Goal: Obtain resource: Obtain resource

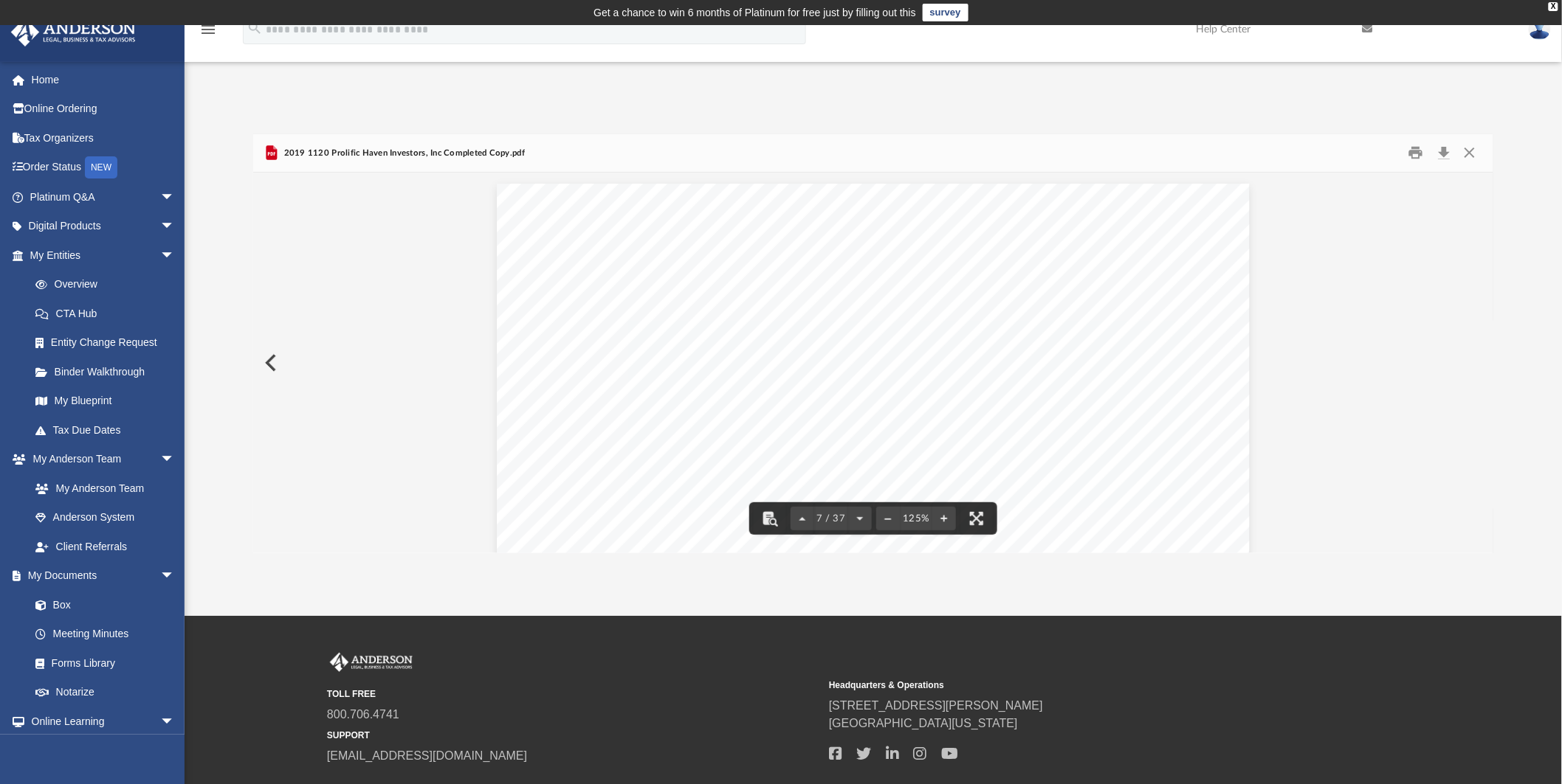
scroll to position [6722, 0]
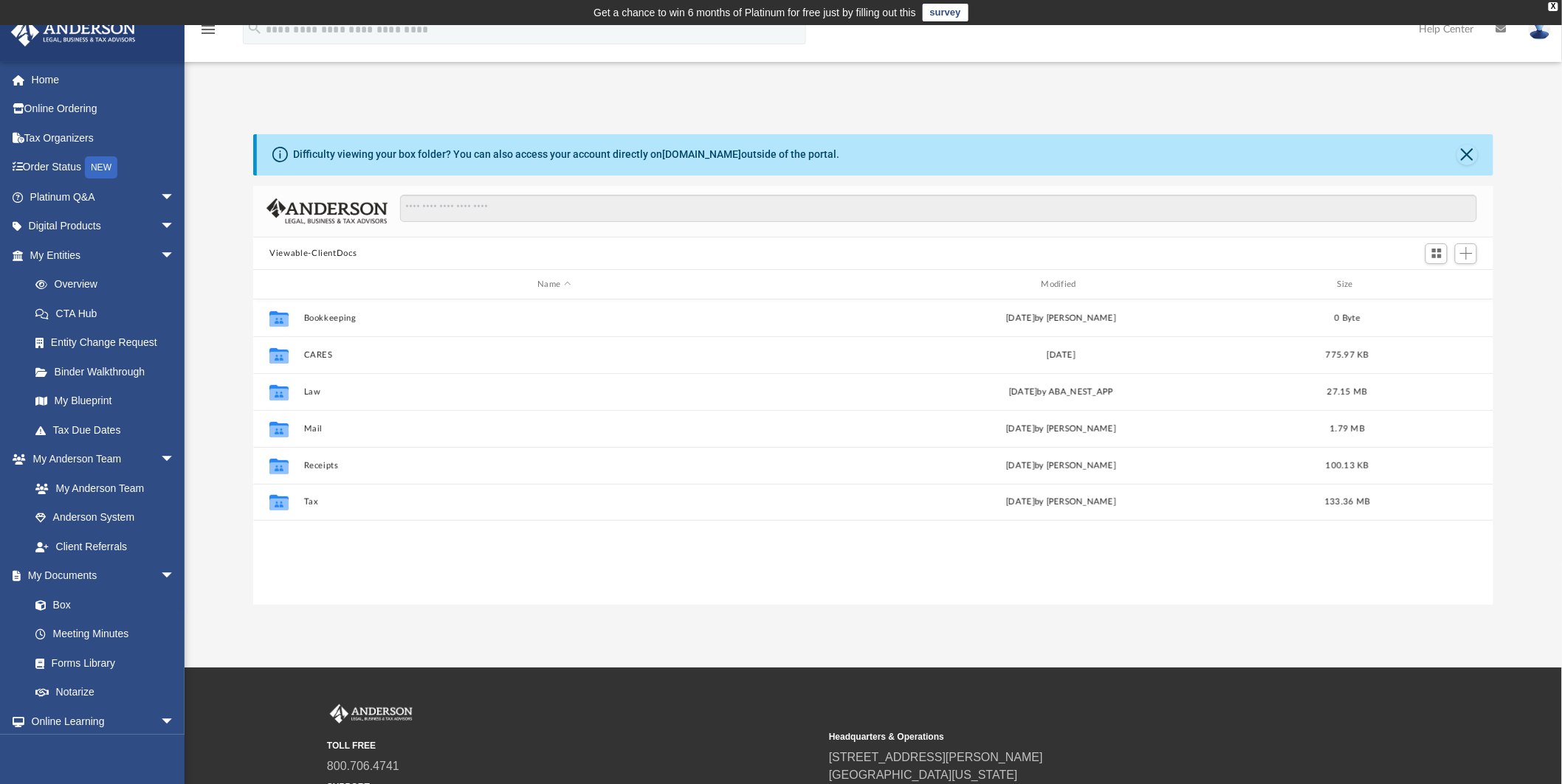
scroll to position [322, 1227]
click at [160, 454] on span "arrow_drop_down" at bounding box center [174, 460] width 29 height 30
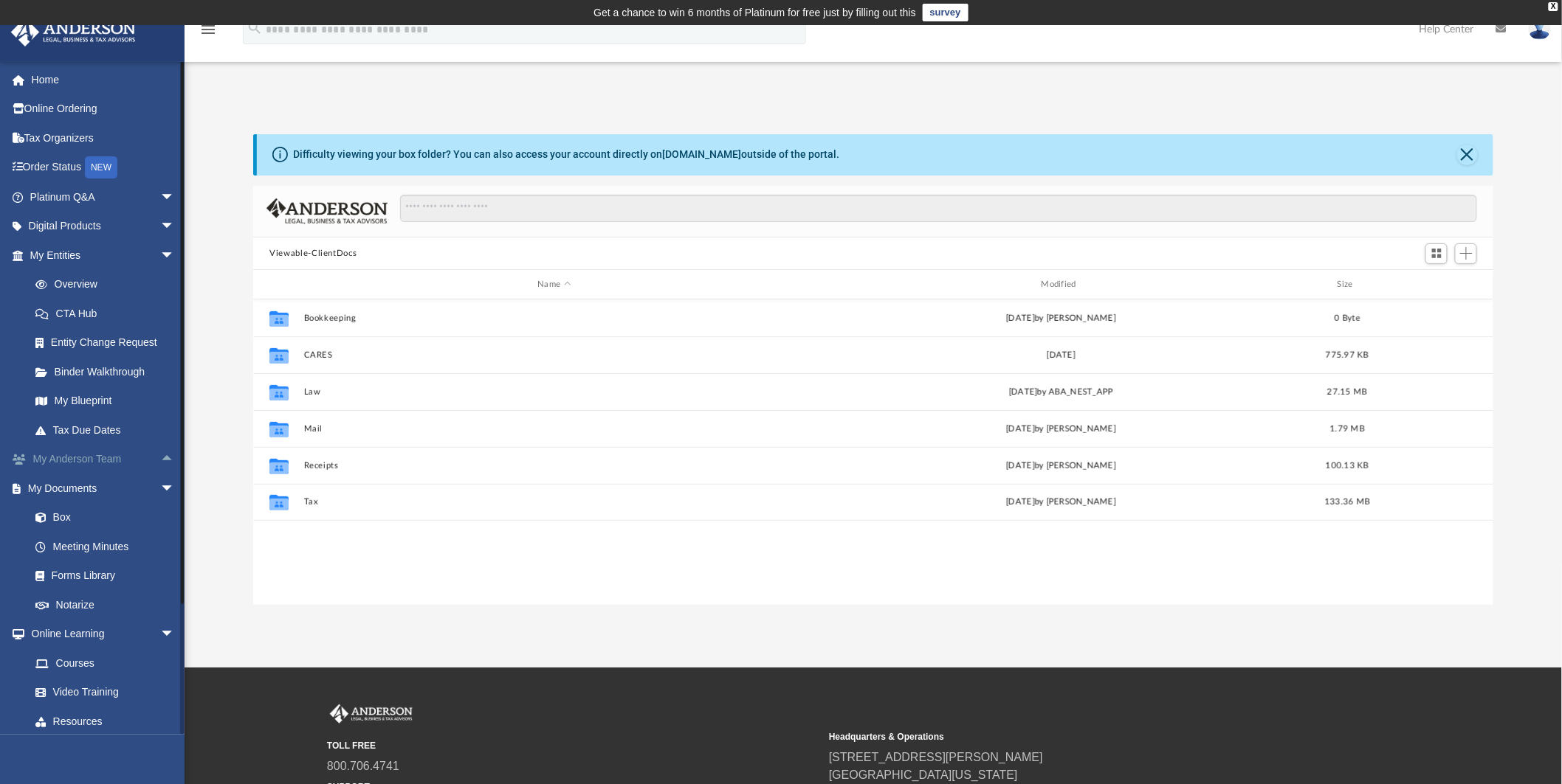
click at [160, 456] on span "arrow_drop_up" at bounding box center [174, 460] width 29 height 30
click at [160, 456] on span "arrow_drop_down" at bounding box center [174, 460] width 29 height 30
click at [105, 570] on link "Forms Library" at bounding box center [108, 575] width 176 height 29
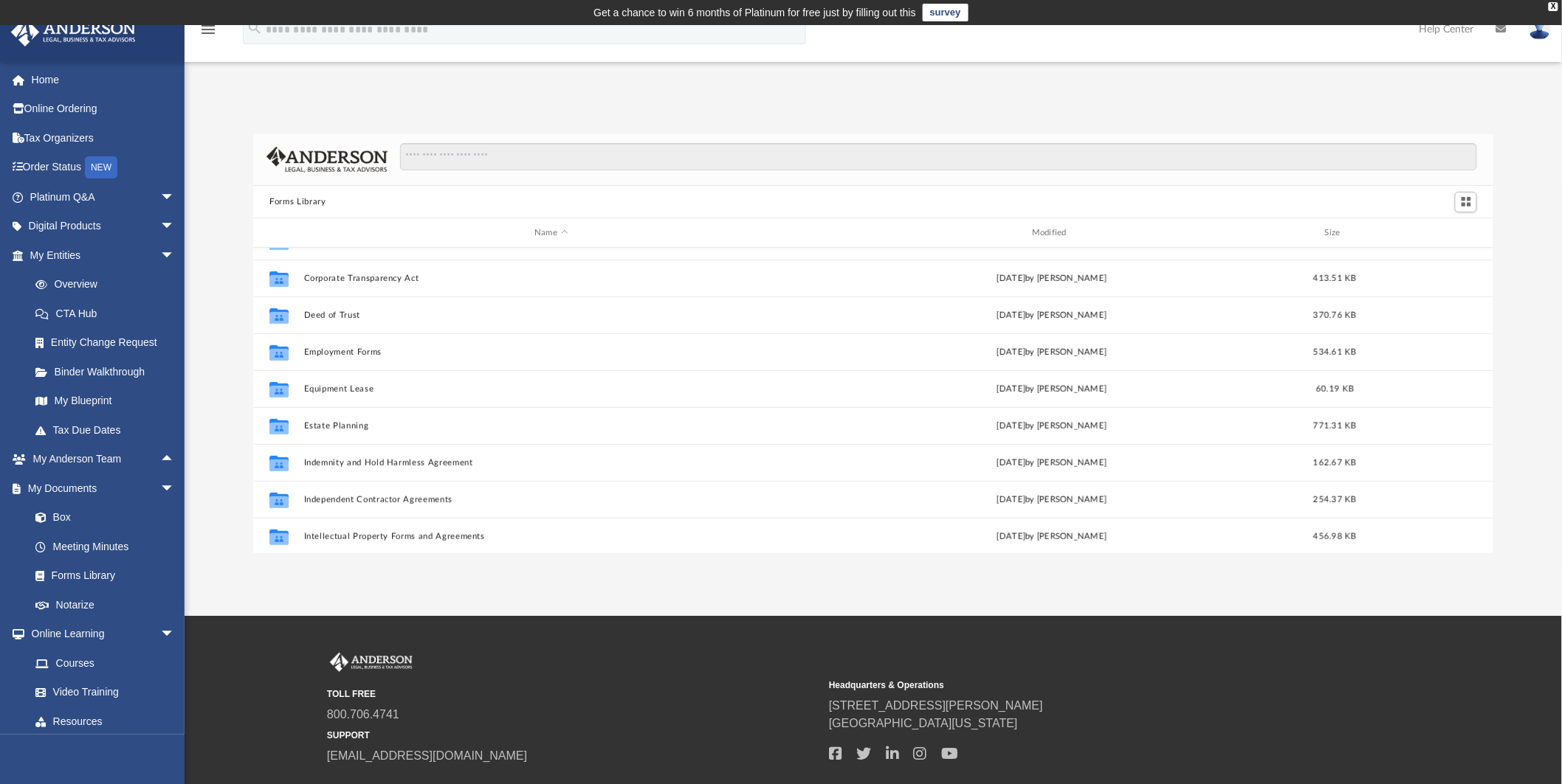
scroll to position [328, 0]
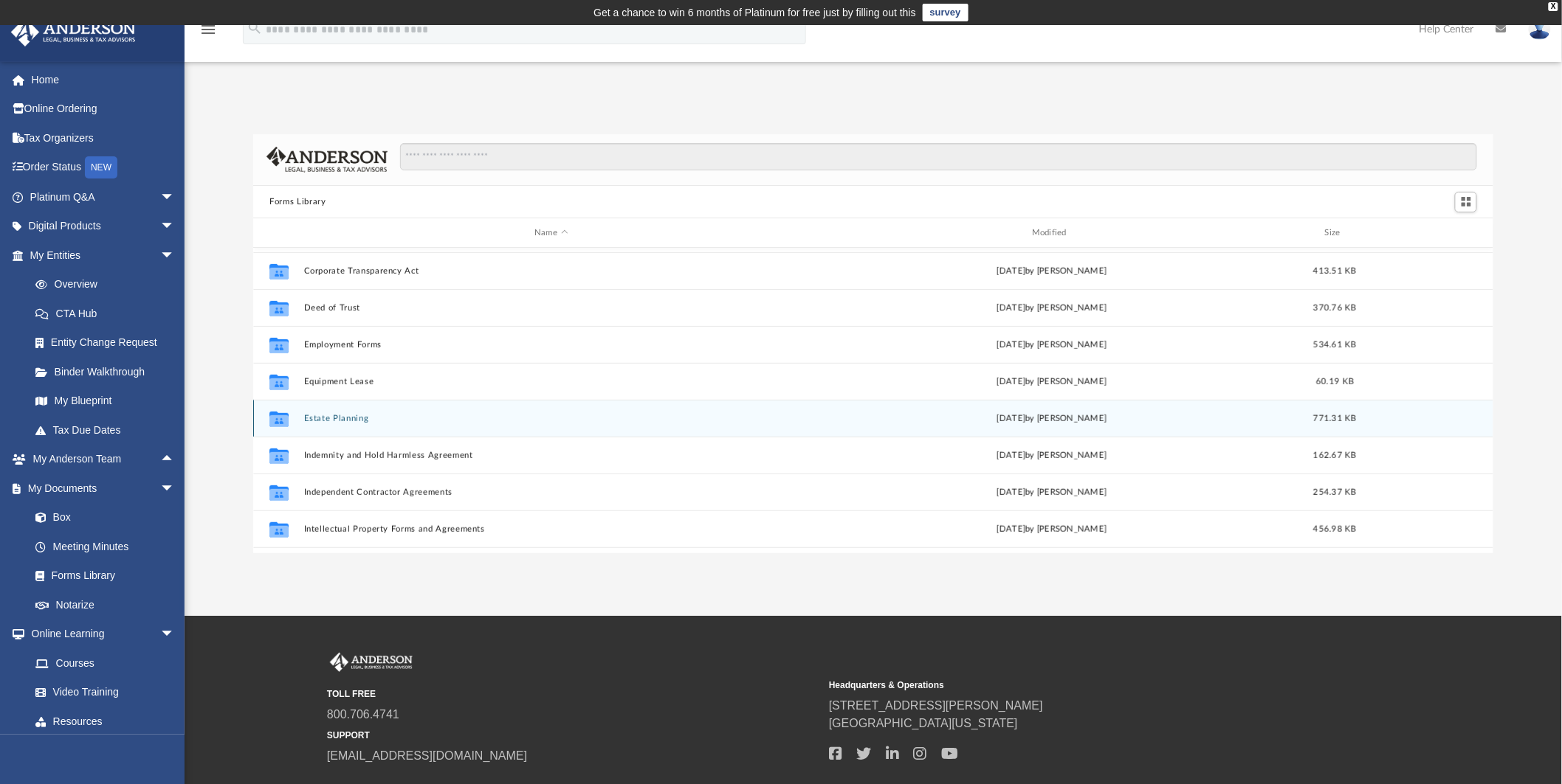
click at [347, 422] on button "Estate Planning" at bounding box center [551, 418] width 495 height 9
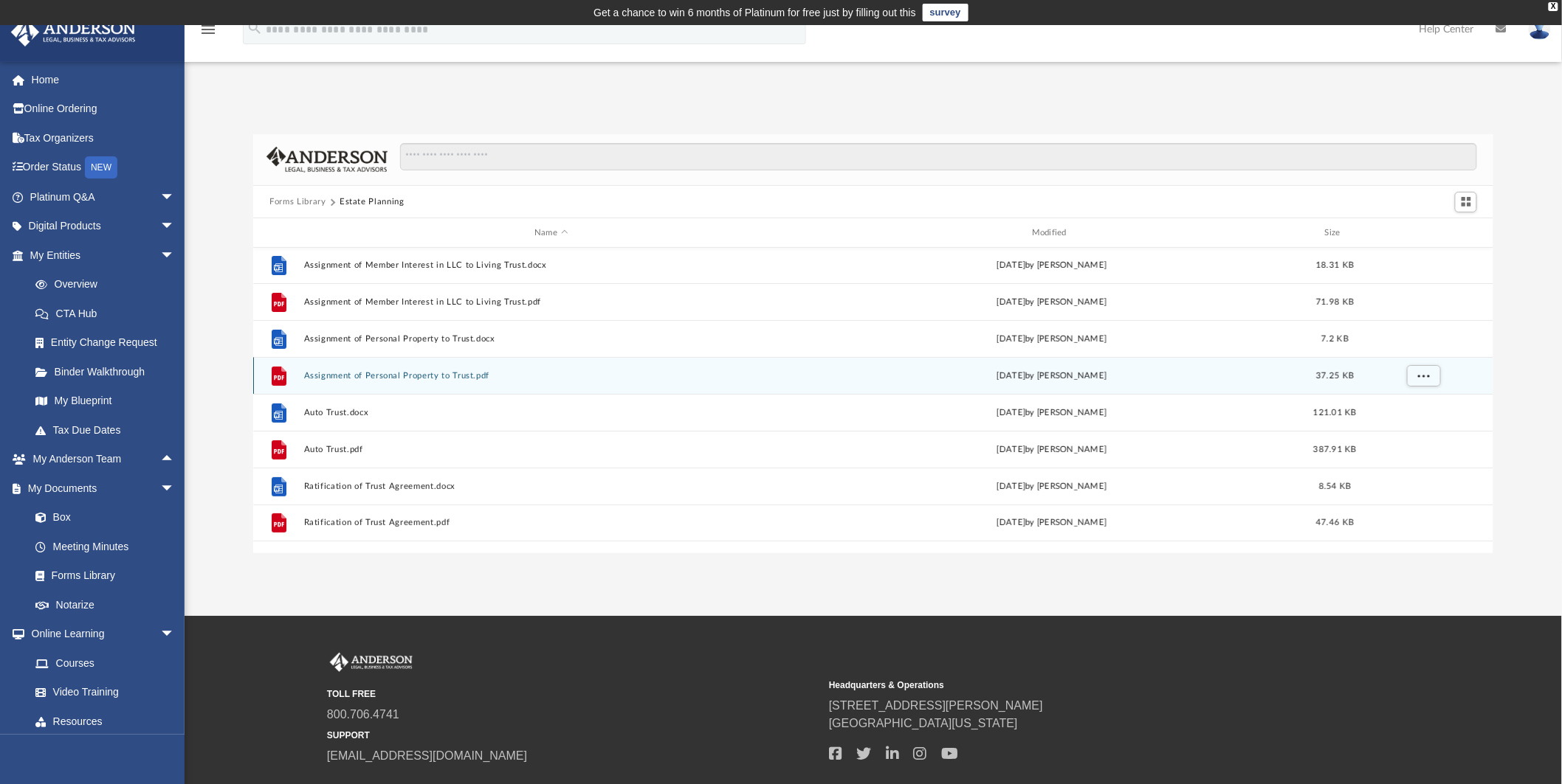
scroll to position [82, 0]
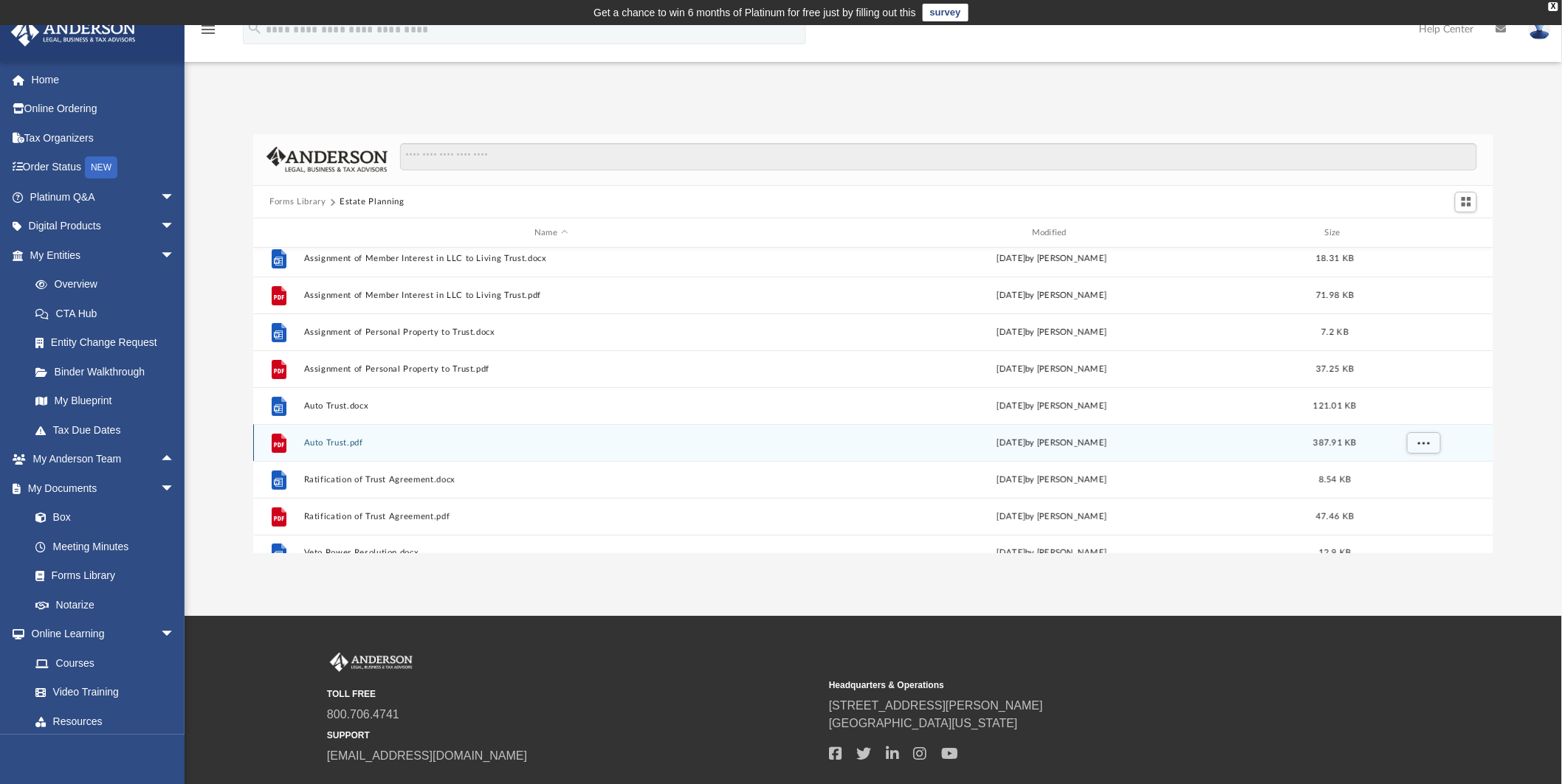
click at [386, 438] on div "File Auto Trust.pdf Wed Oct 5 2022 by Mary Acree 387.91 KB" at bounding box center [873, 443] width 1240 height 37
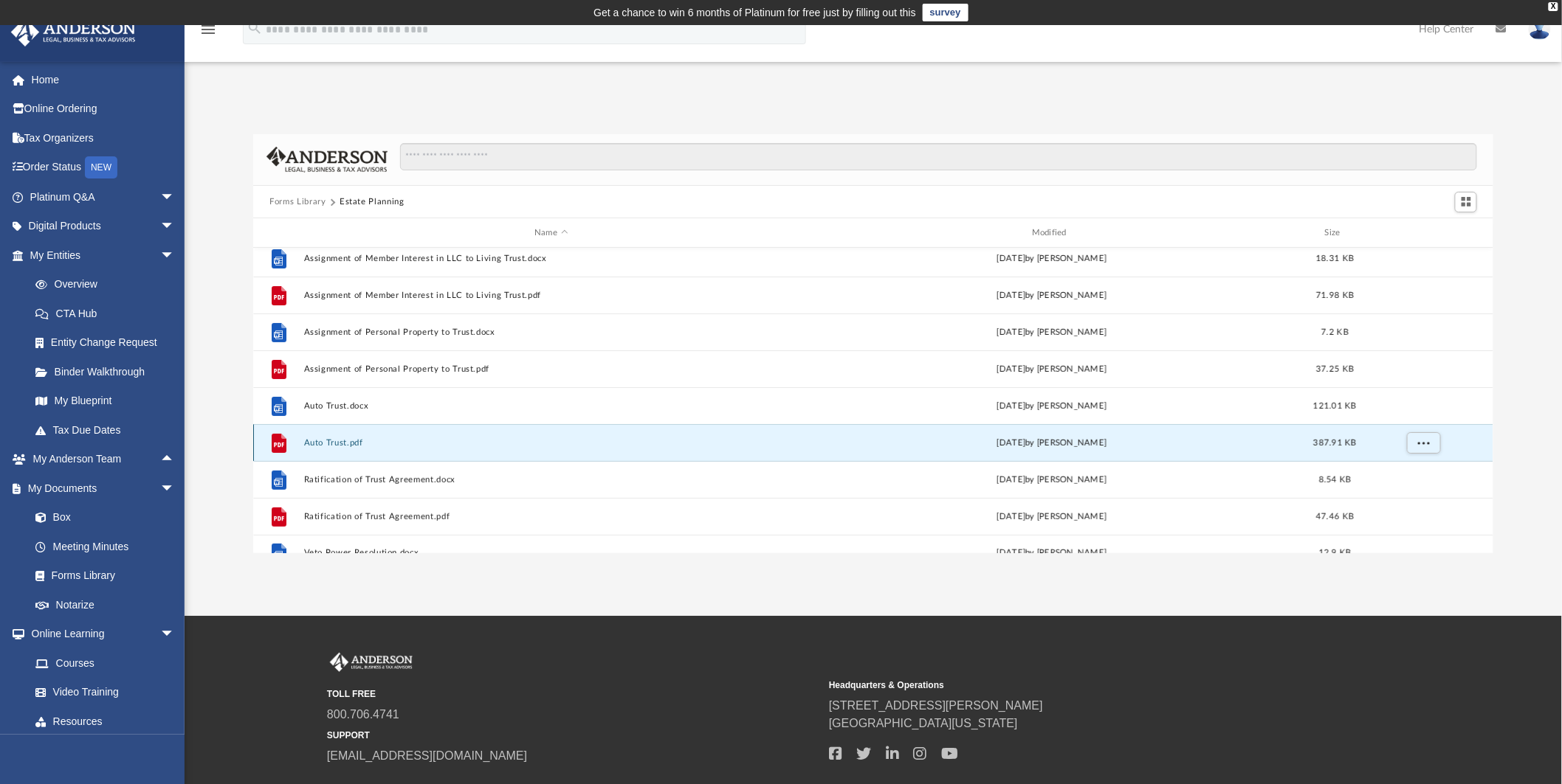
click at [347, 439] on button "Auto Trust.pdf" at bounding box center [551, 442] width 495 height 9
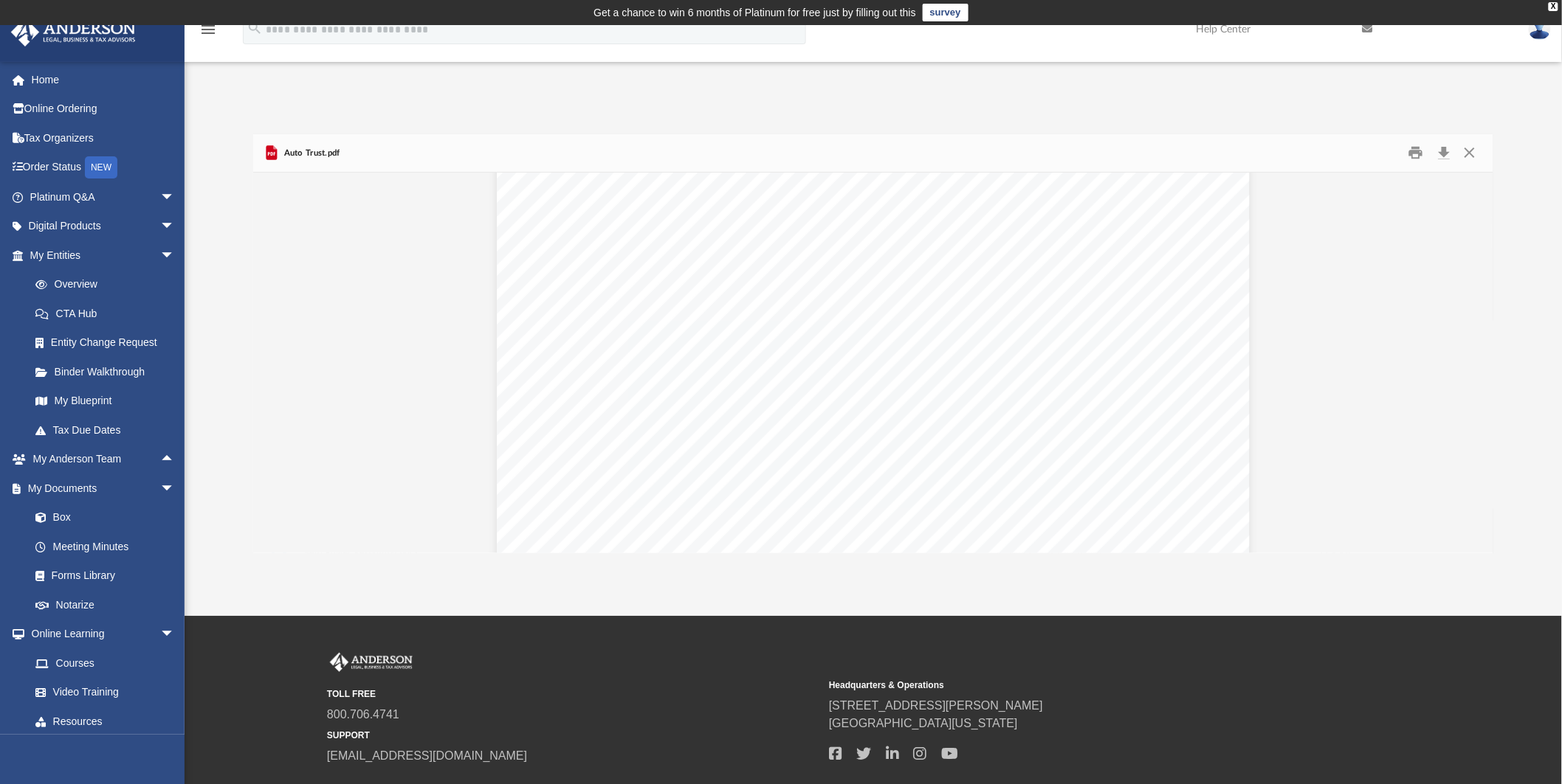
scroll to position [4426, 0]
click at [1470, 148] on button "Close" at bounding box center [1469, 153] width 27 height 23
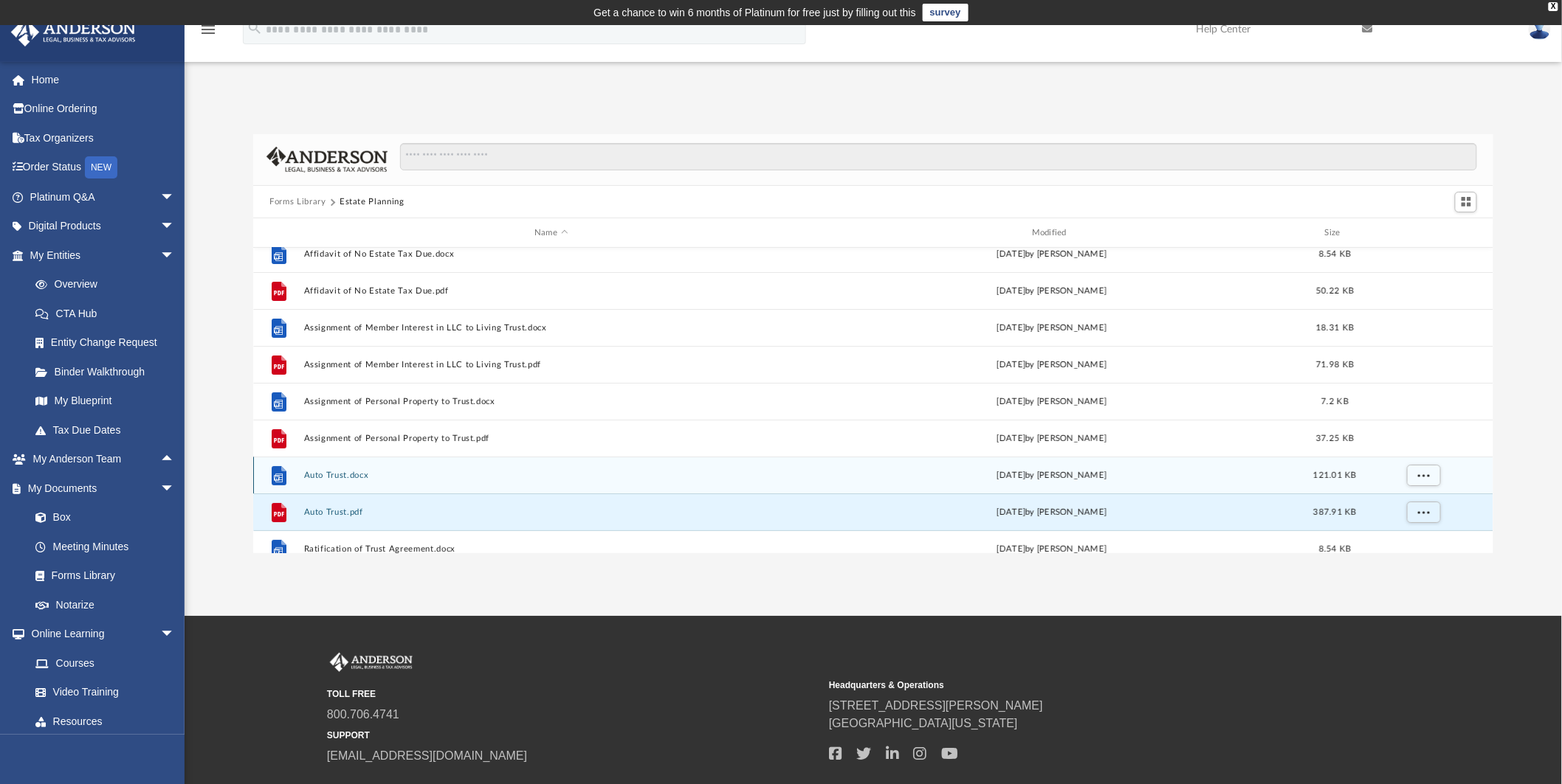
scroll to position [0, 0]
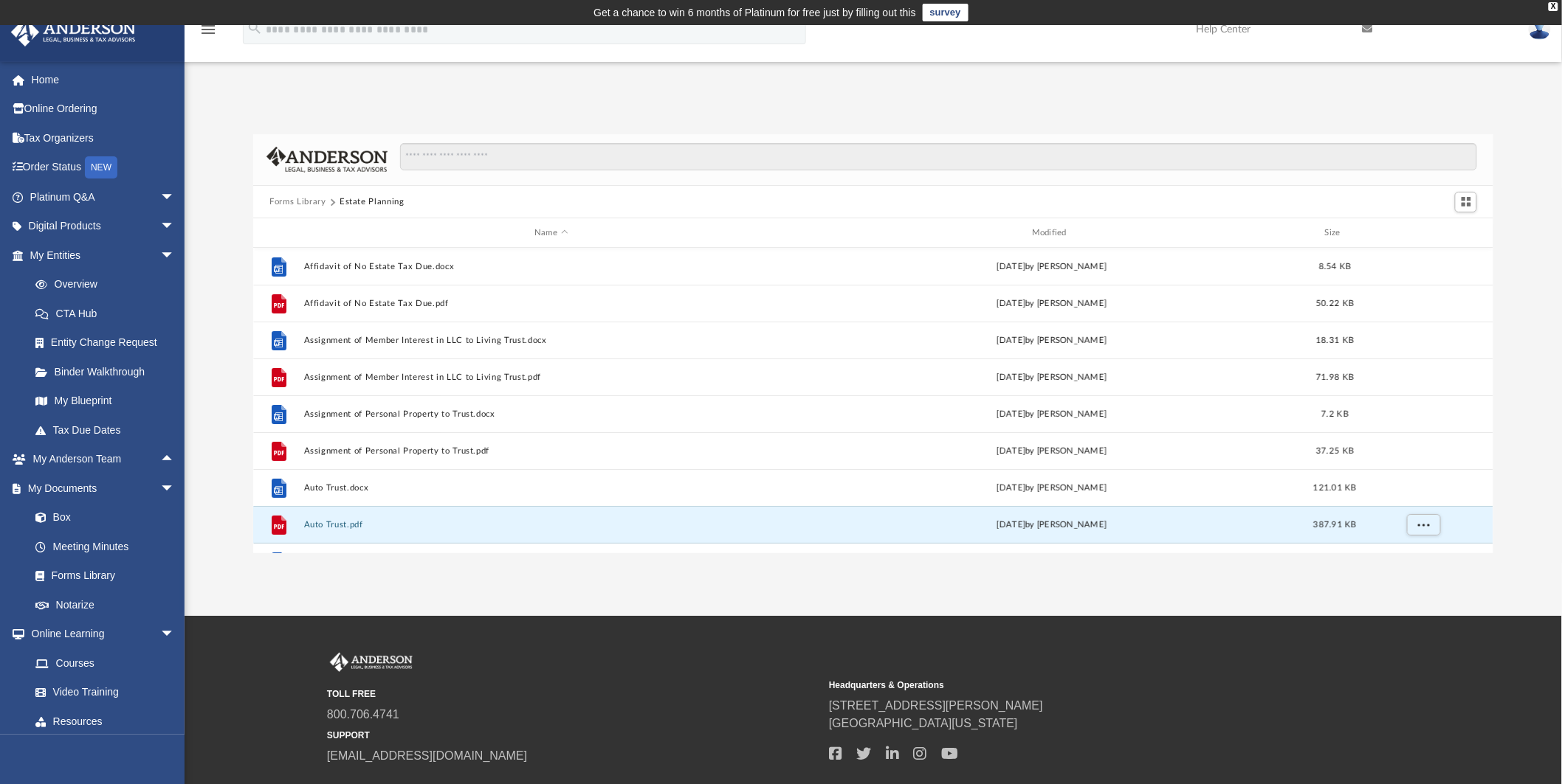
click at [297, 203] on button "Forms Library" at bounding box center [297, 202] width 56 height 13
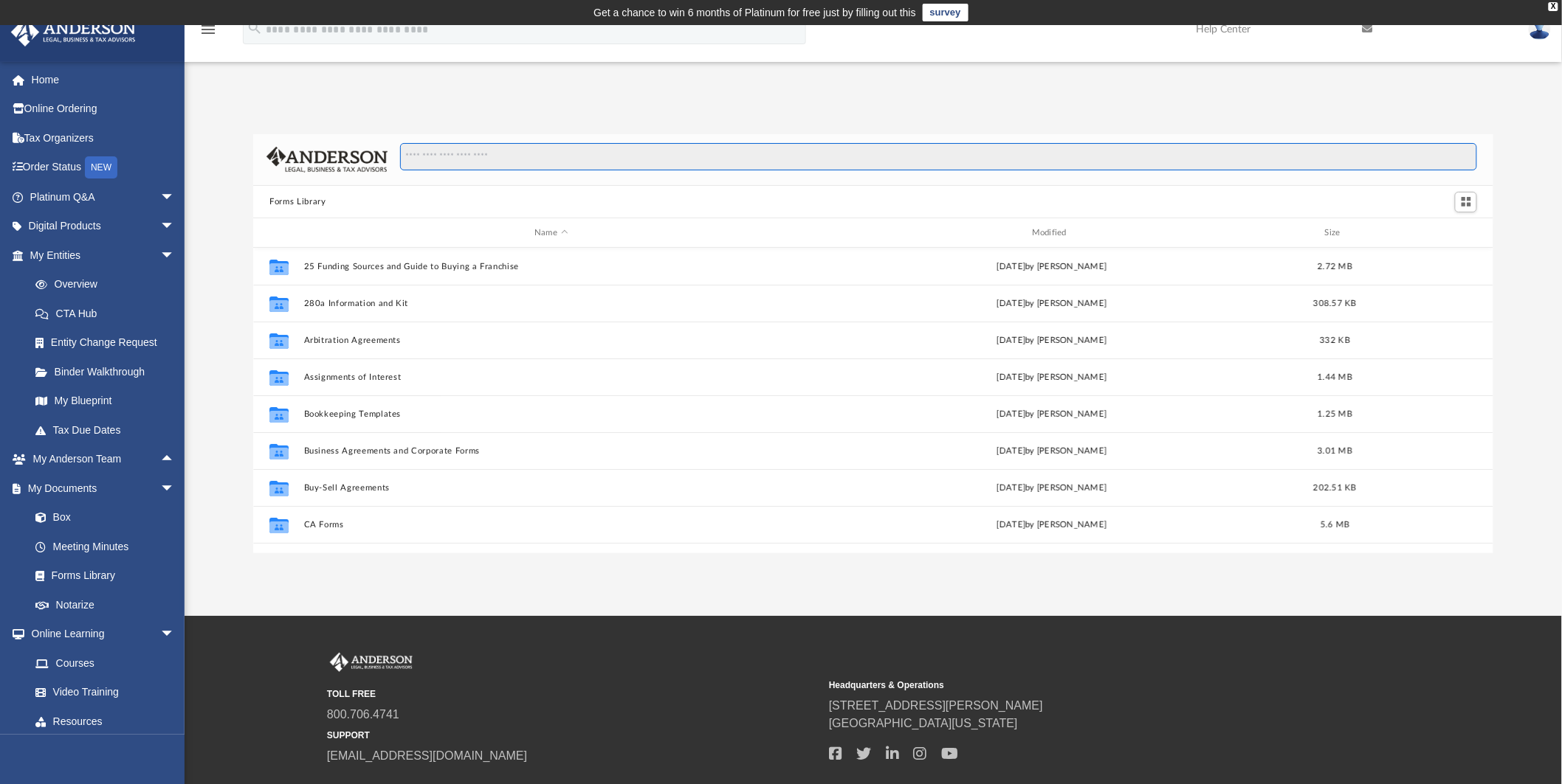
click at [468, 163] on input "Search files and folders" at bounding box center [938, 158] width 1077 height 28
type input "****"
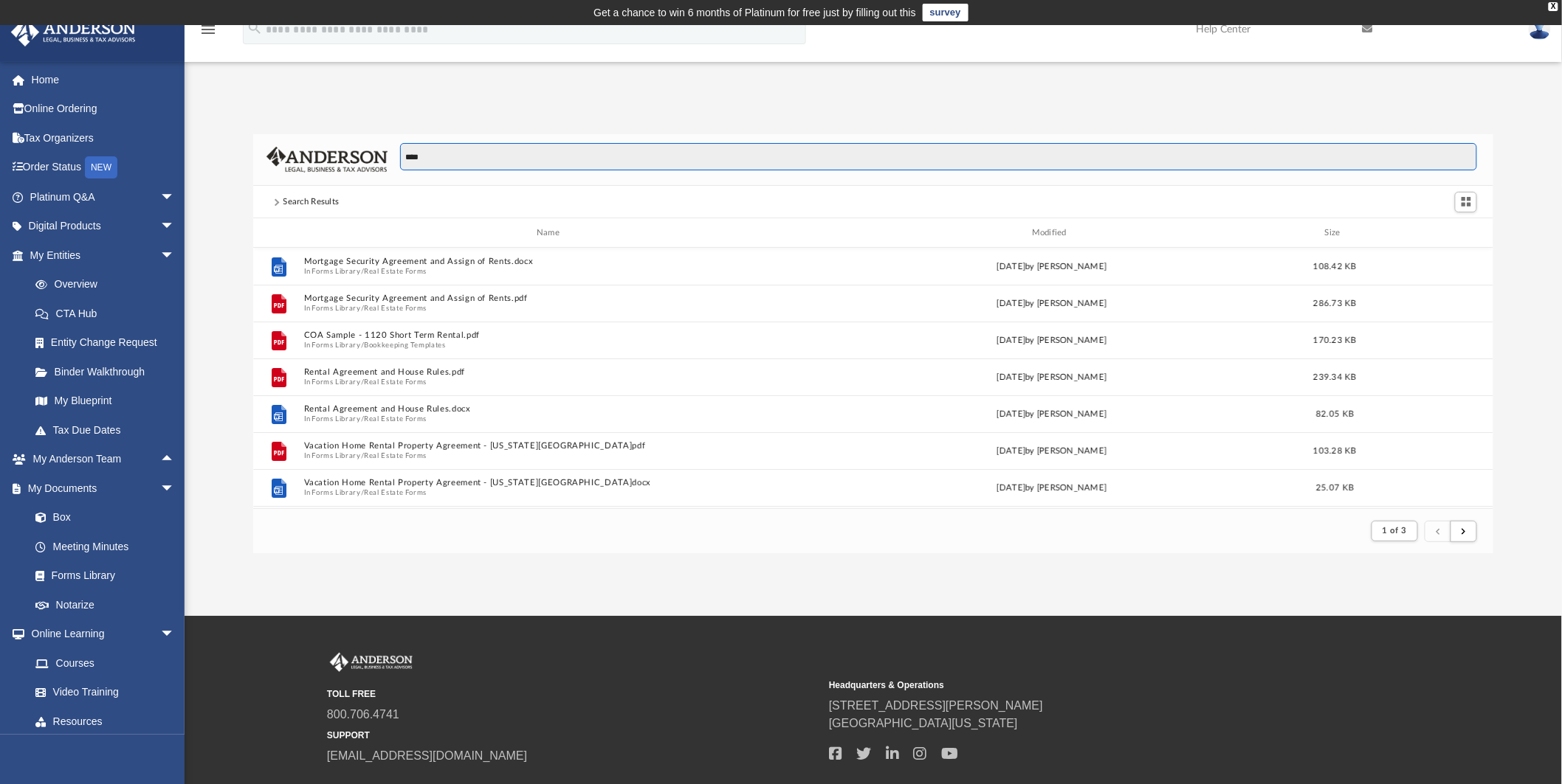
drag, startPoint x: 441, startPoint y: 163, endPoint x: 393, endPoint y: 163, distance: 48.0
click at [395, 163] on div "****" at bounding box center [932, 164] width 1090 height 43
type input "*"
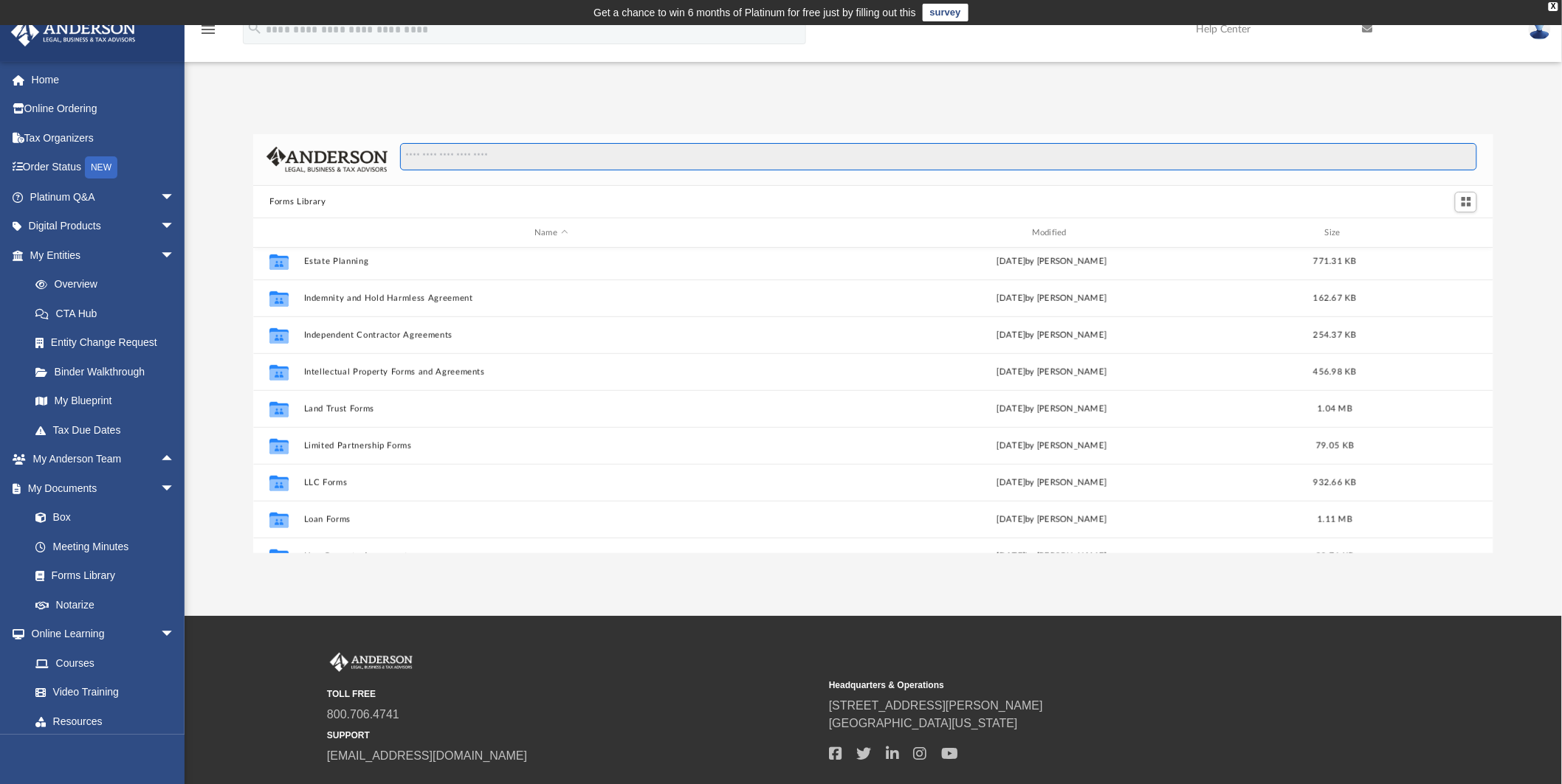
scroll to position [491, 0]
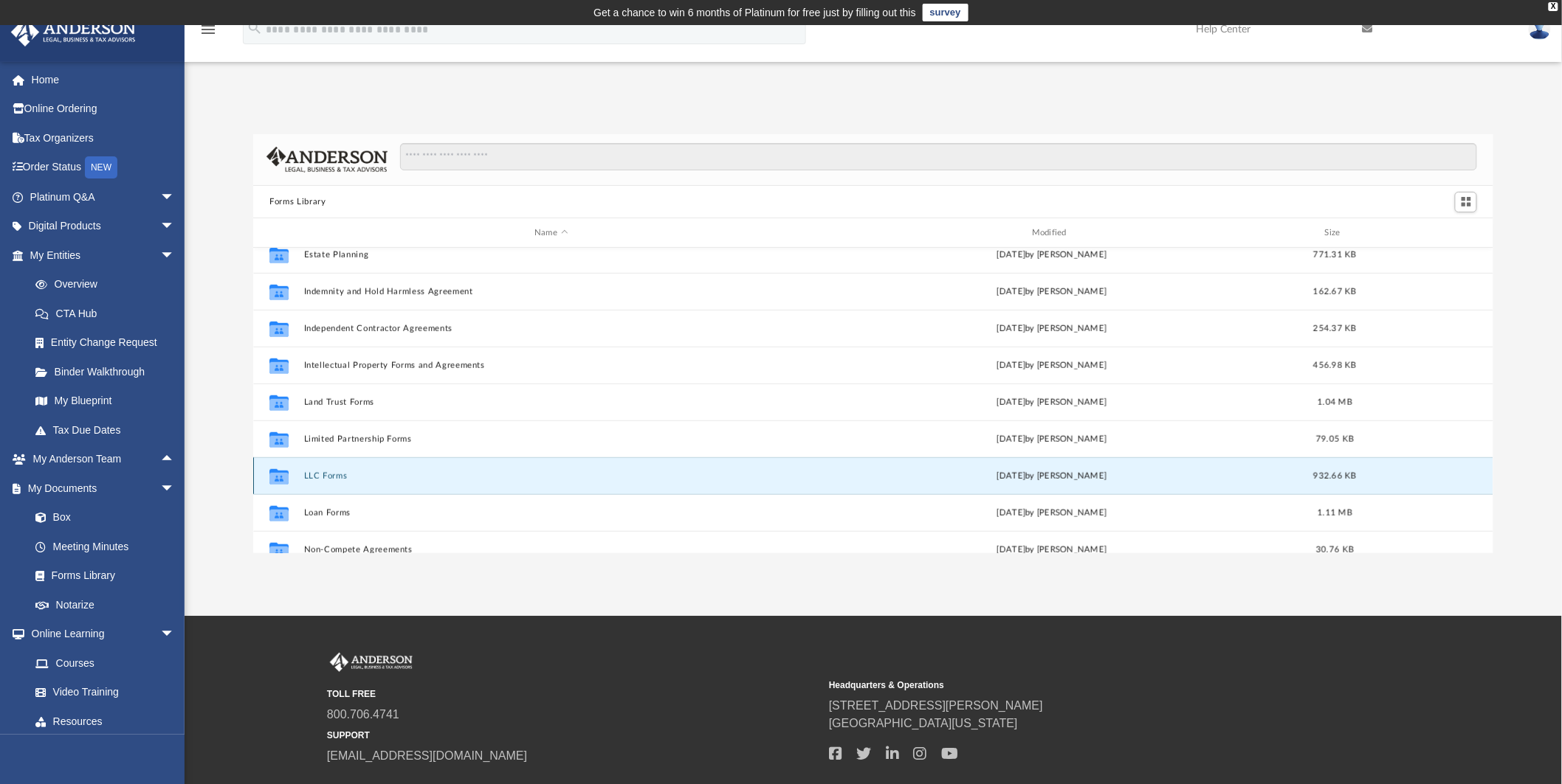
click at [330, 475] on button "LLC Forms" at bounding box center [551, 475] width 495 height 9
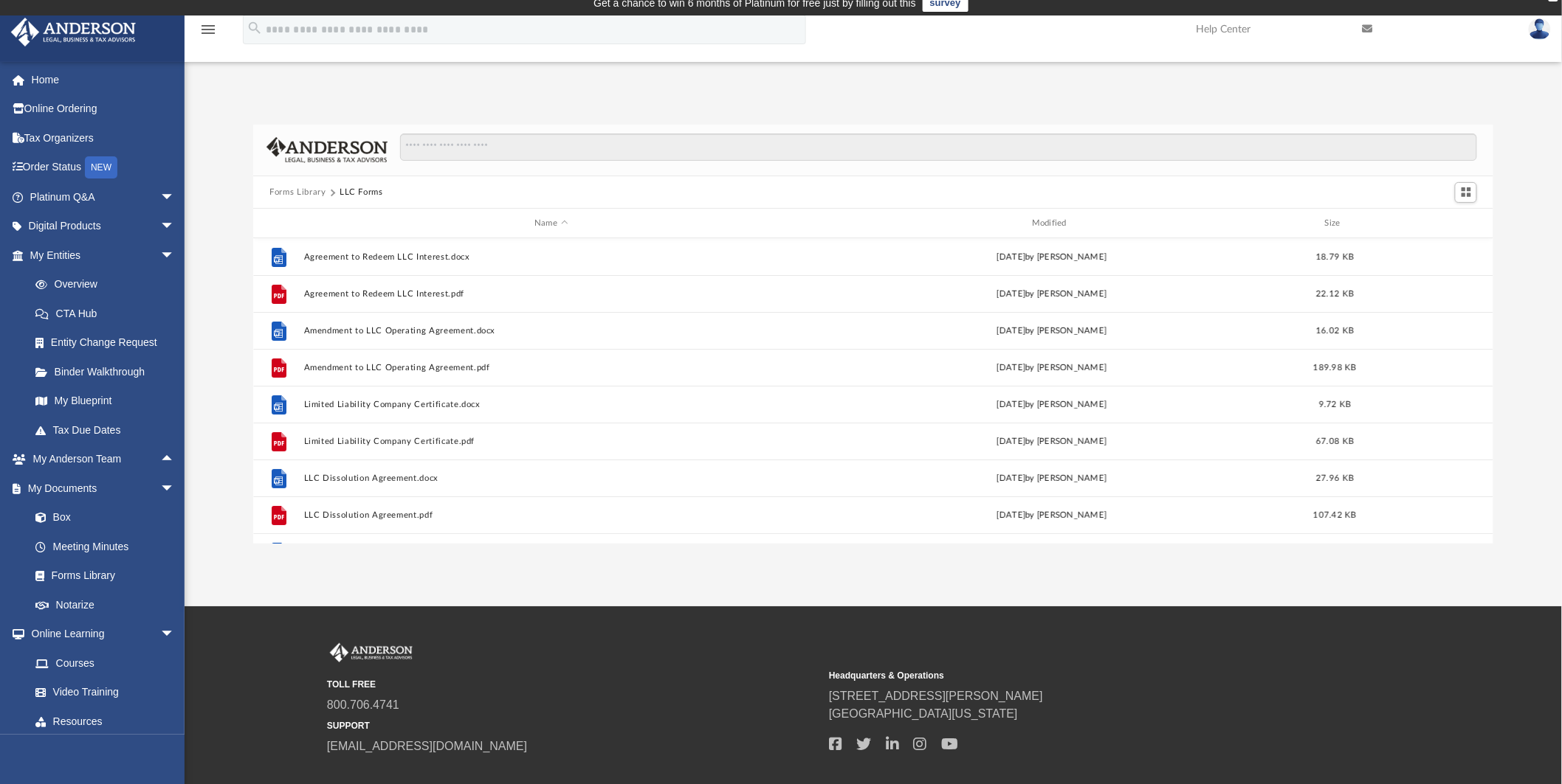
scroll to position [0, 0]
